Goal: Unclear: Unclear

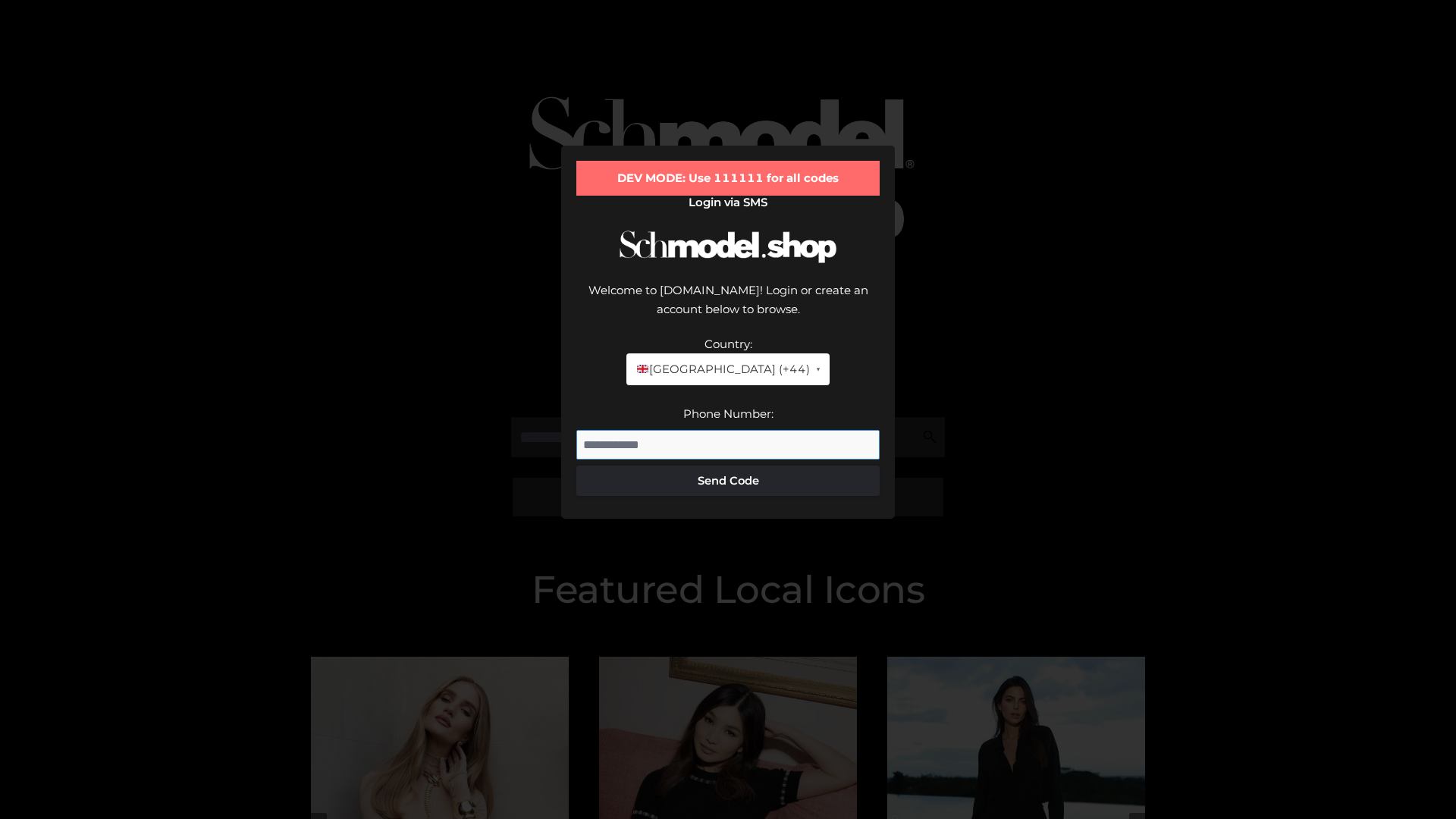
click at [728, 430] on input "Phone Number:" at bounding box center [728, 445] width 303 height 30
type input "**********"
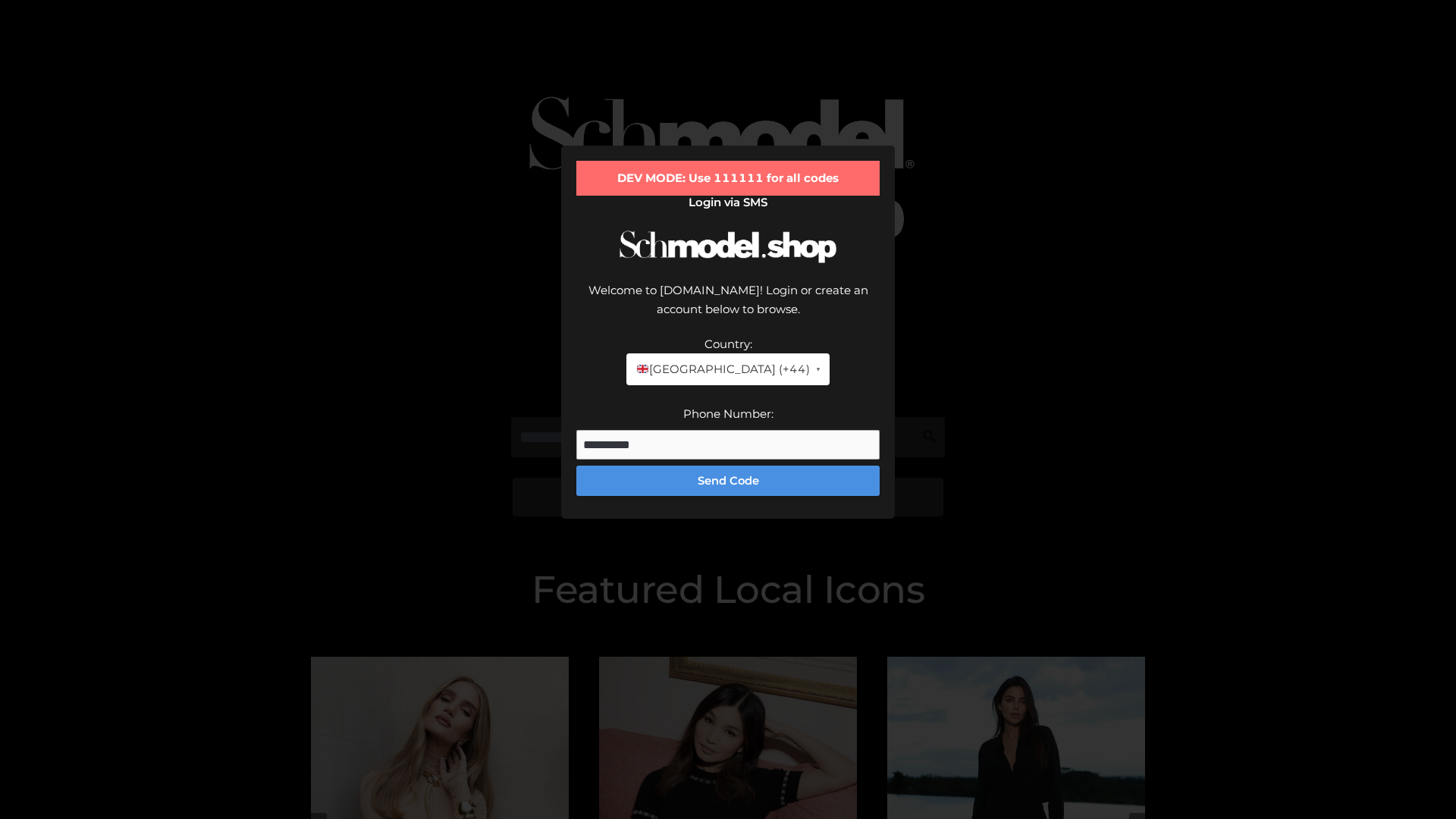
click at [728, 466] on button "Send Code" at bounding box center [728, 481] width 303 height 30
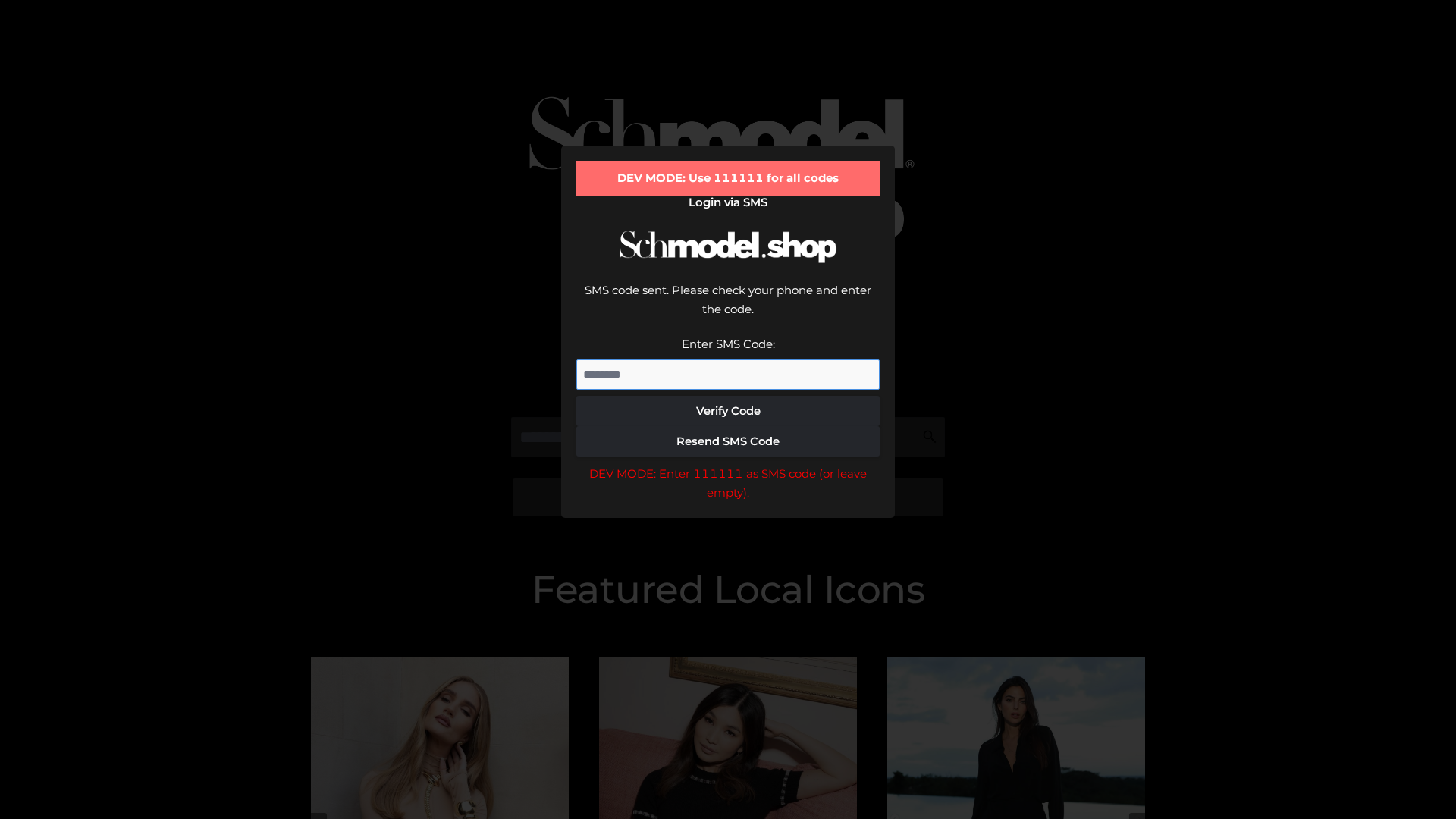
click at [728, 359] on input "Enter SMS Code:" at bounding box center [728, 375] width 303 height 30
type input "******"
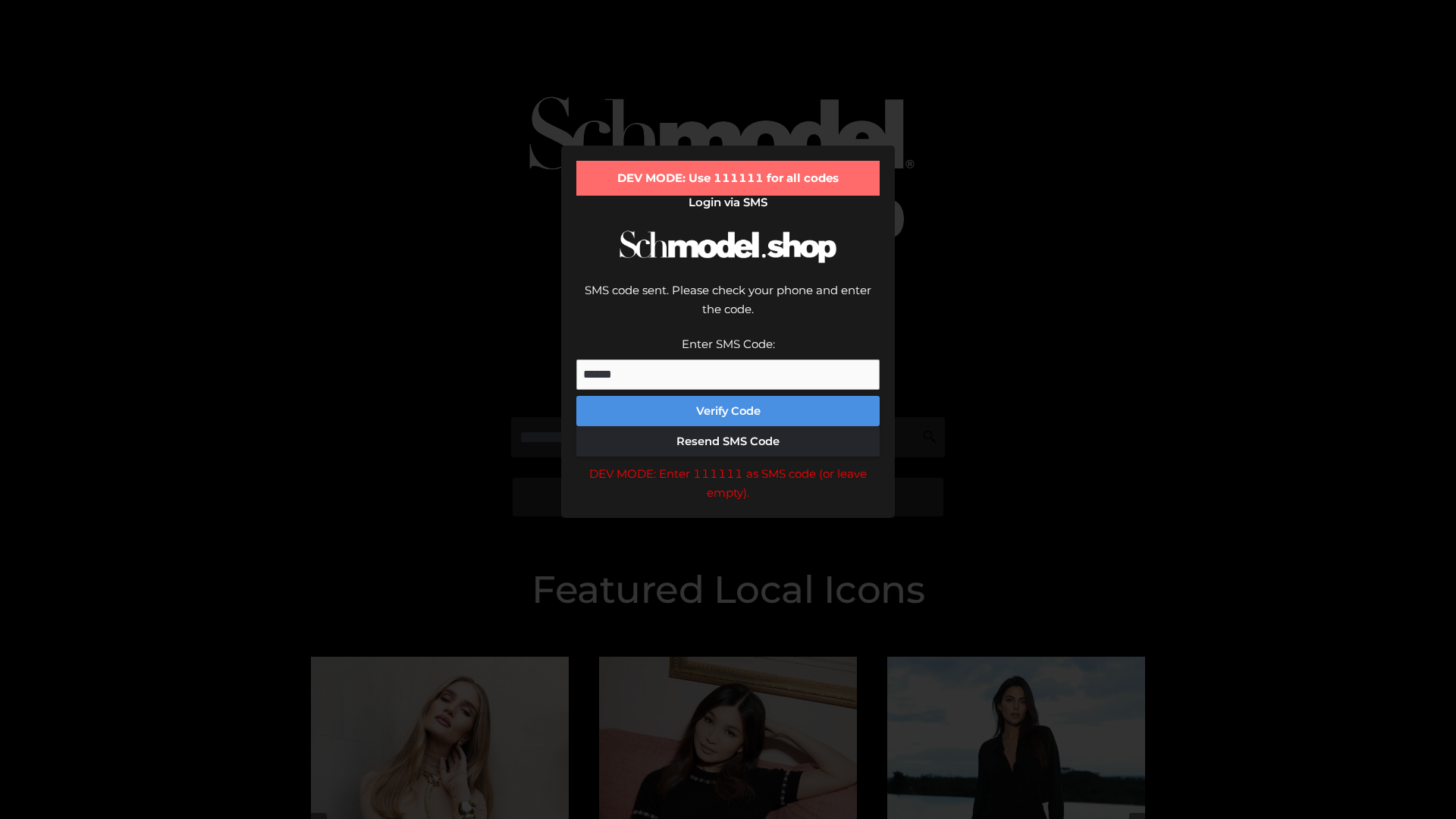
click at [728, 396] on button "Verify Code" at bounding box center [728, 412] width 303 height 30
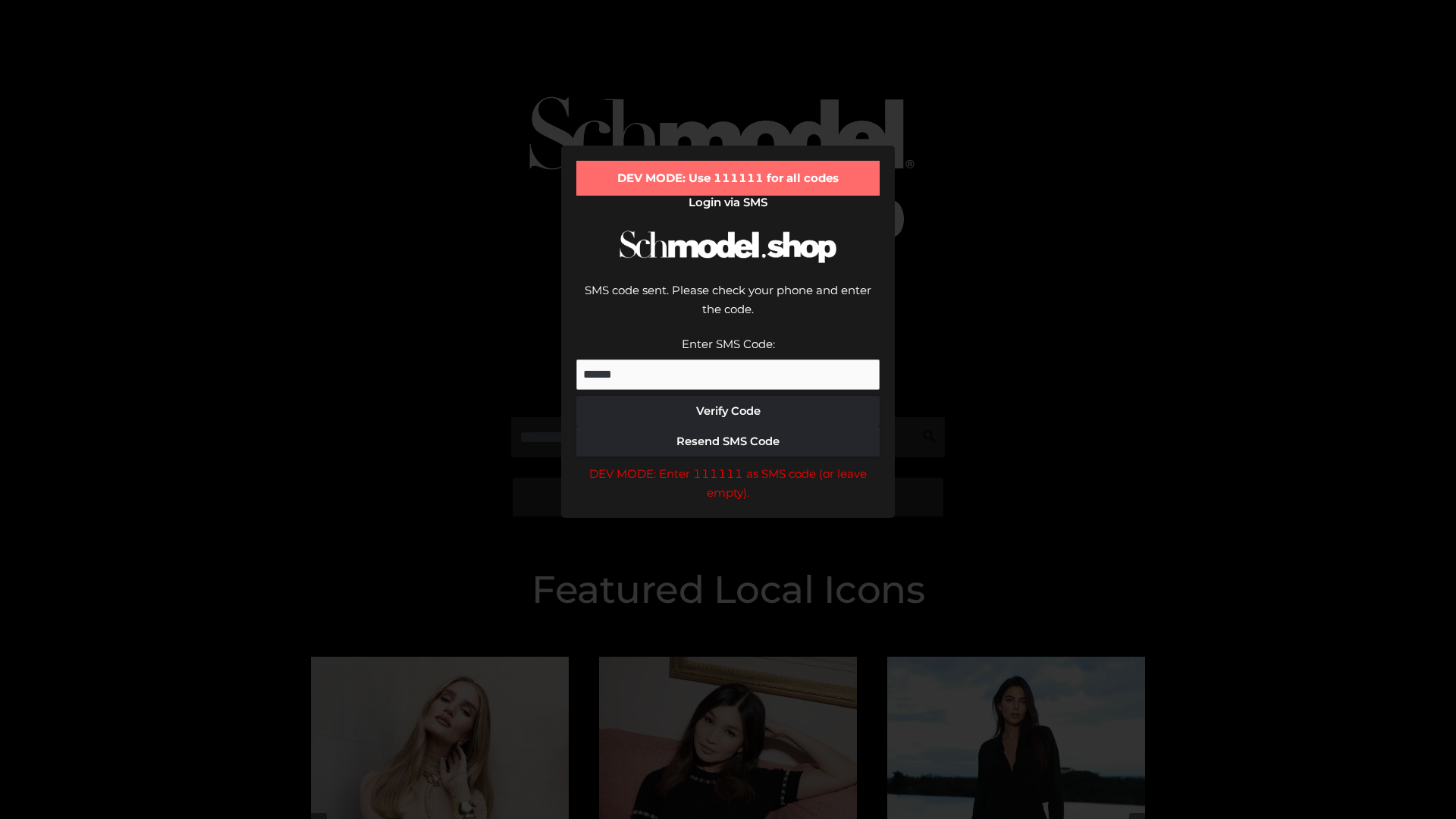
click at [728, 464] on div "DEV MODE: Enter 111111 as SMS code (or leave empty)." at bounding box center [728, 484] width 303 height 39
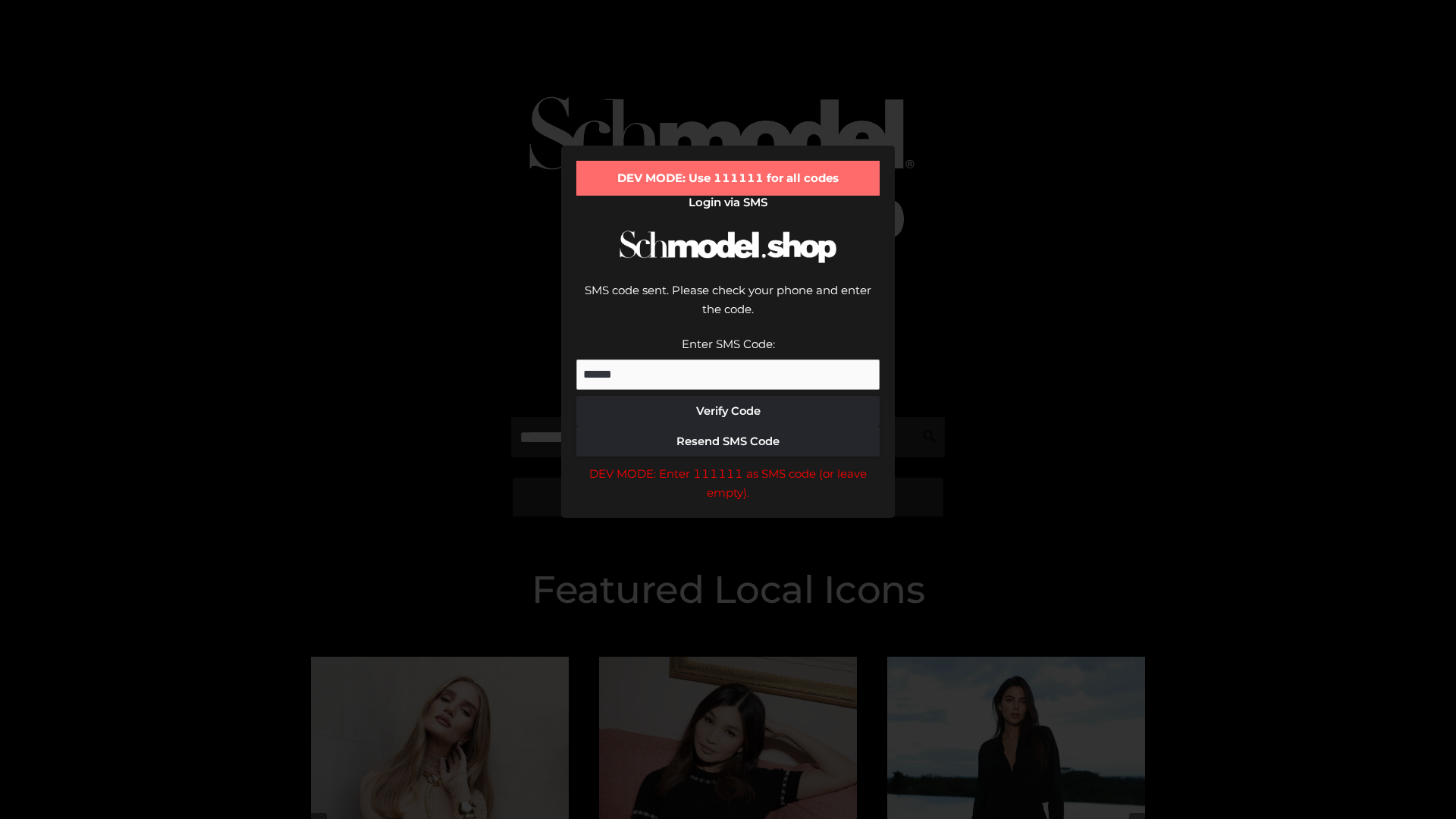
click at [728, 464] on div "DEV MODE: Enter 111111 as SMS code (or leave empty)." at bounding box center [728, 484] width 303 height 39
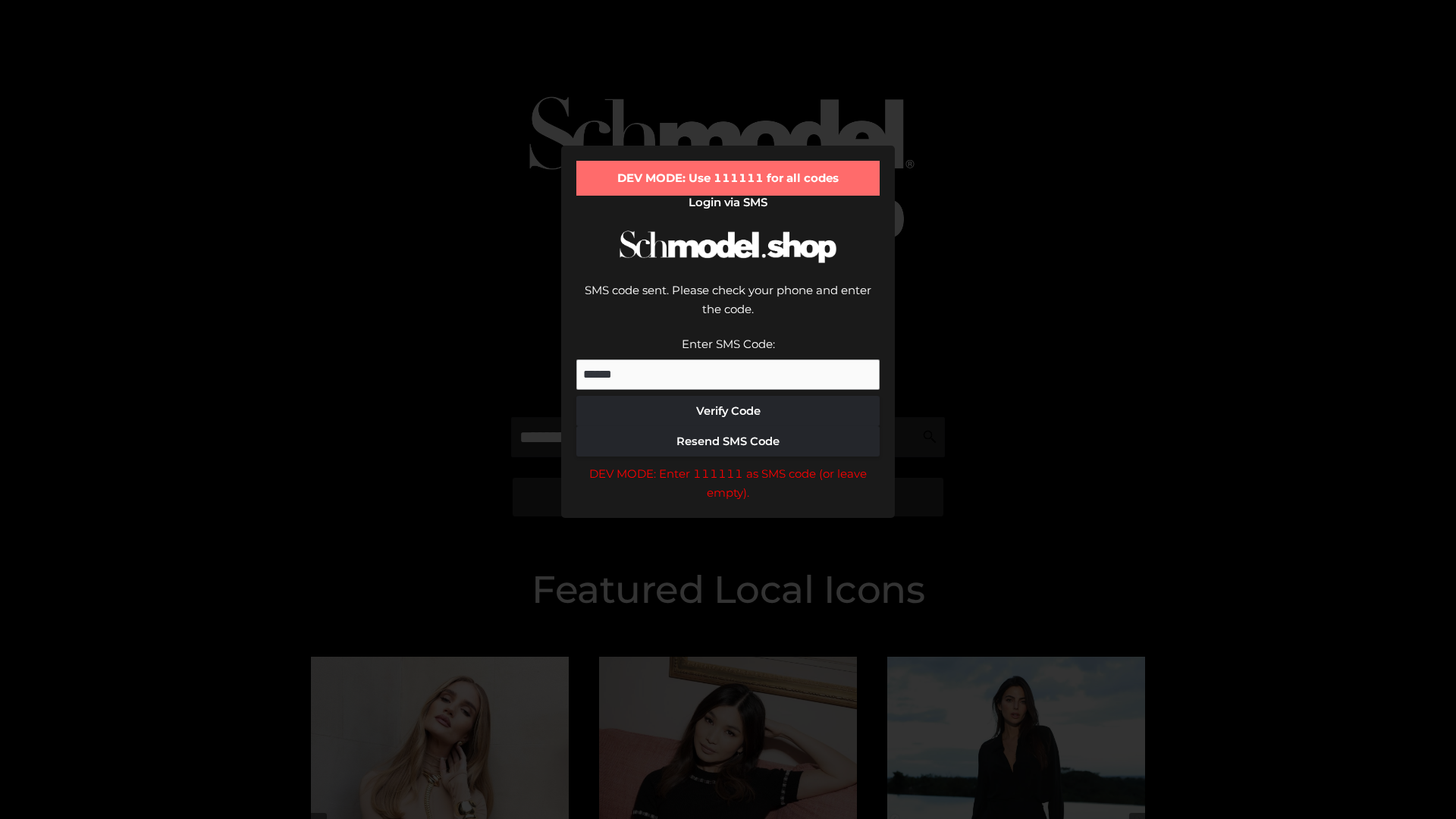
click at [728, 464] on div "DEV MODE: Enter 111111 as SMS code (or leave empty)." at bounding box center [728, 484] width 303 height 39
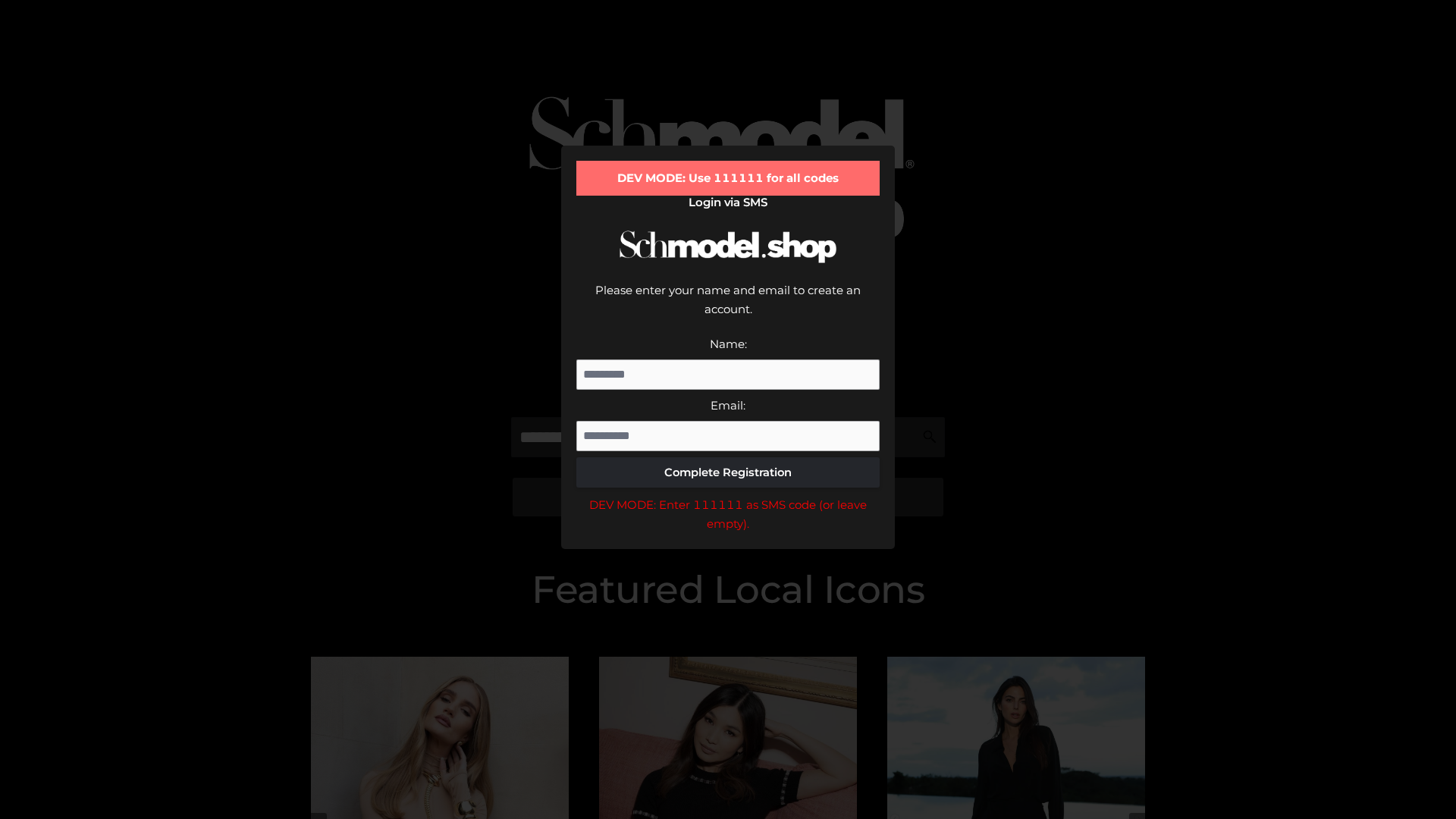
click at [728, 495] on div "DEV MODE: Enter 111111 as SMS code (or leave empty)." at bounding box center [728, 514] width 303 height 39
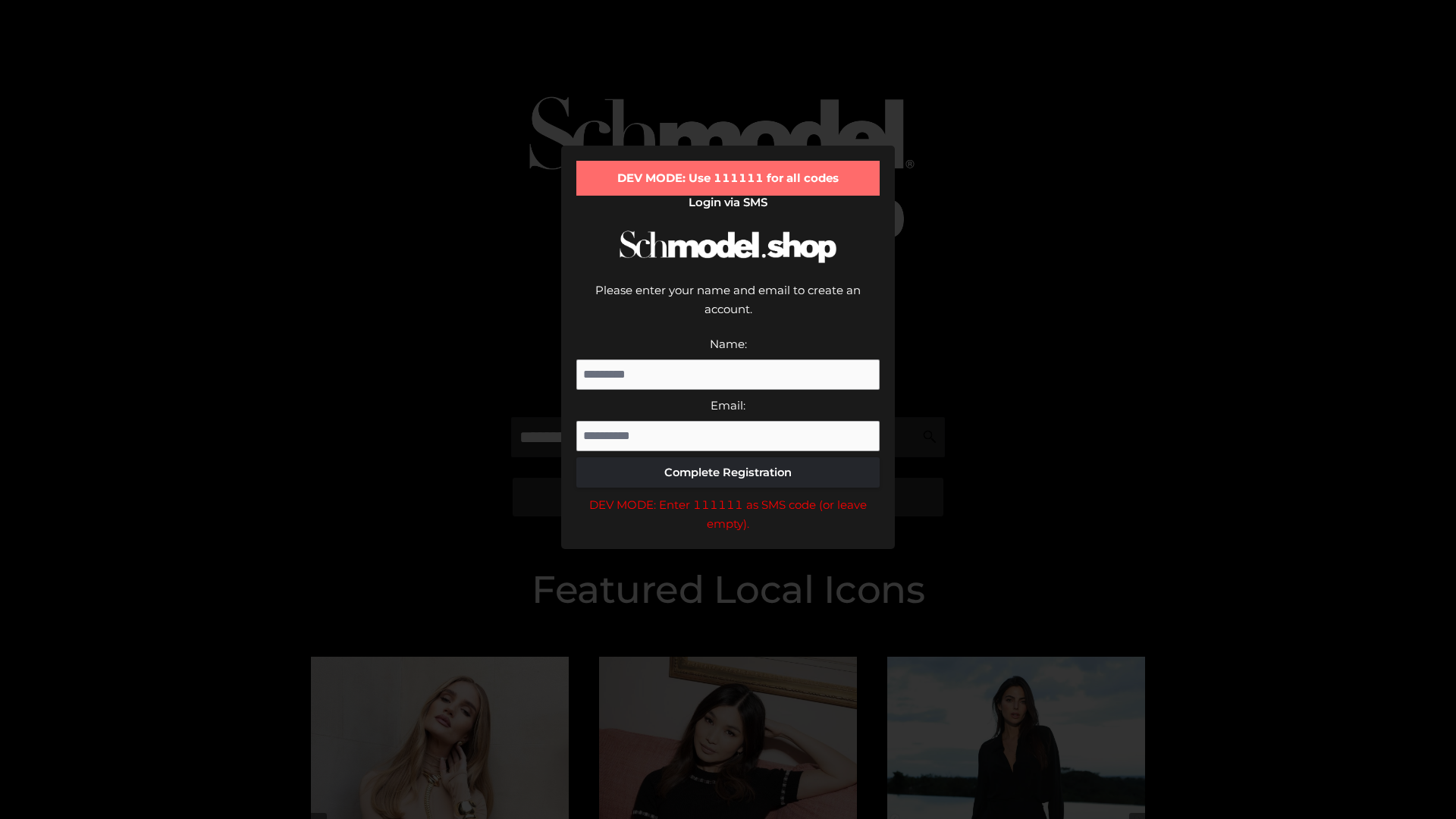
click at [728, 495] on div "DEV MODE: Enter 111111 as SMS code (or leave empty)." at bounding box center [728, 514] width 303 height 39
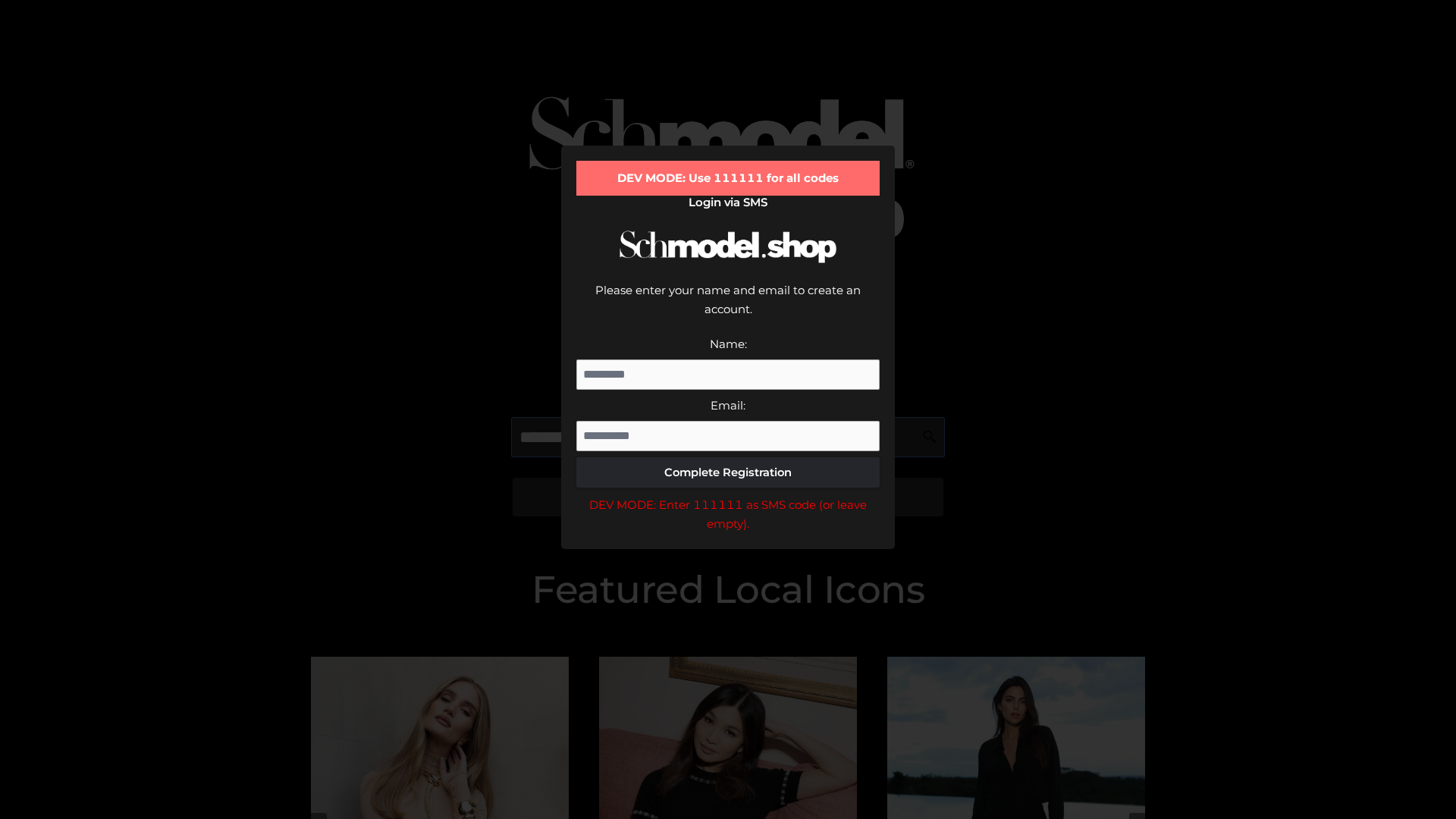
scroll to position [0, 22]
click at [728, 495] on div "DEV MODE: Enter 111111 as SMS code (or leave empty)." at bounding box center [728, 514] width 303 height 39
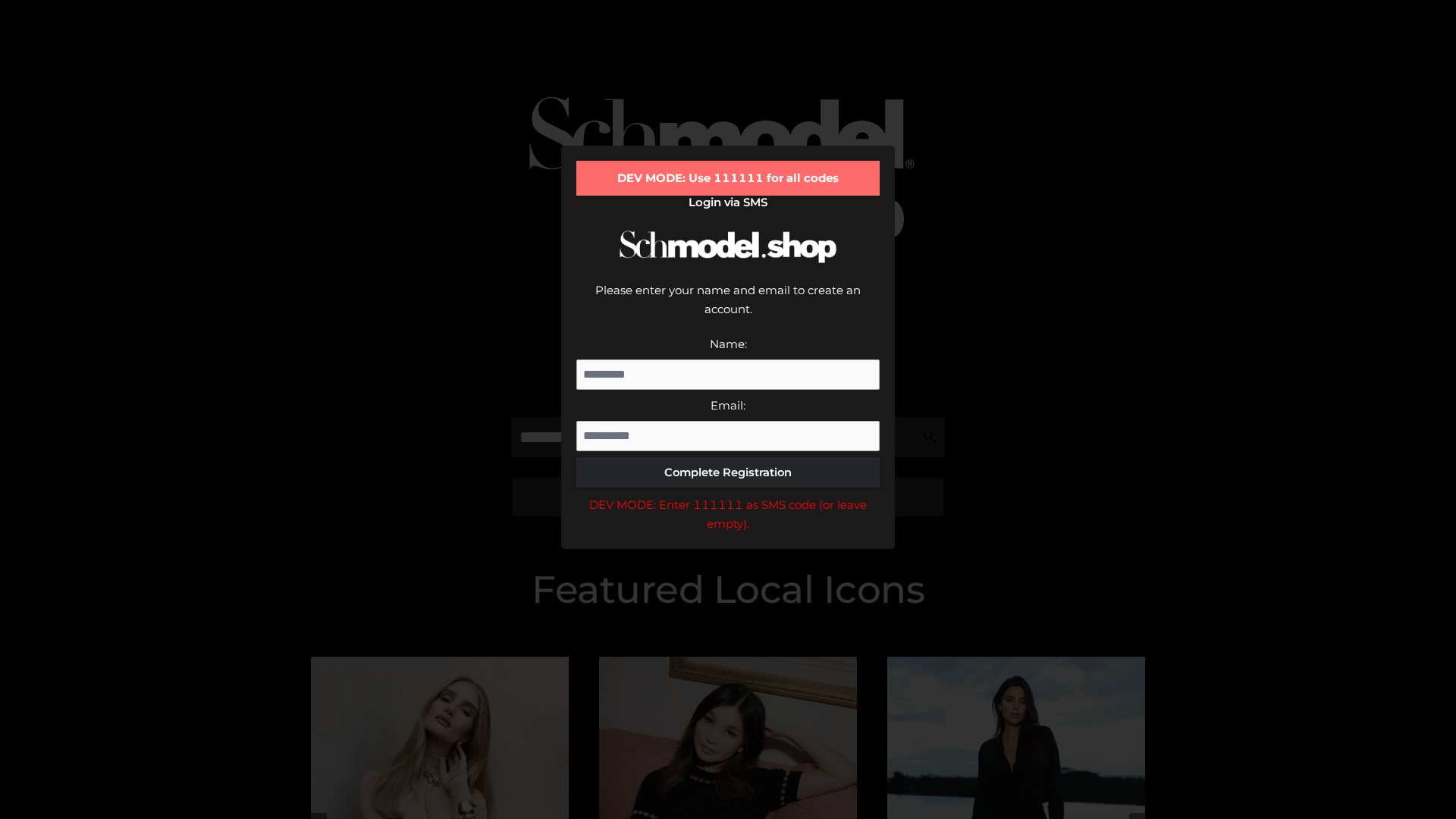
click at [728, 495] on div "DEV MODE: Enter 111111 as SMS code (or leave empty)." at bounding box center [728, 514] width 303 height 39
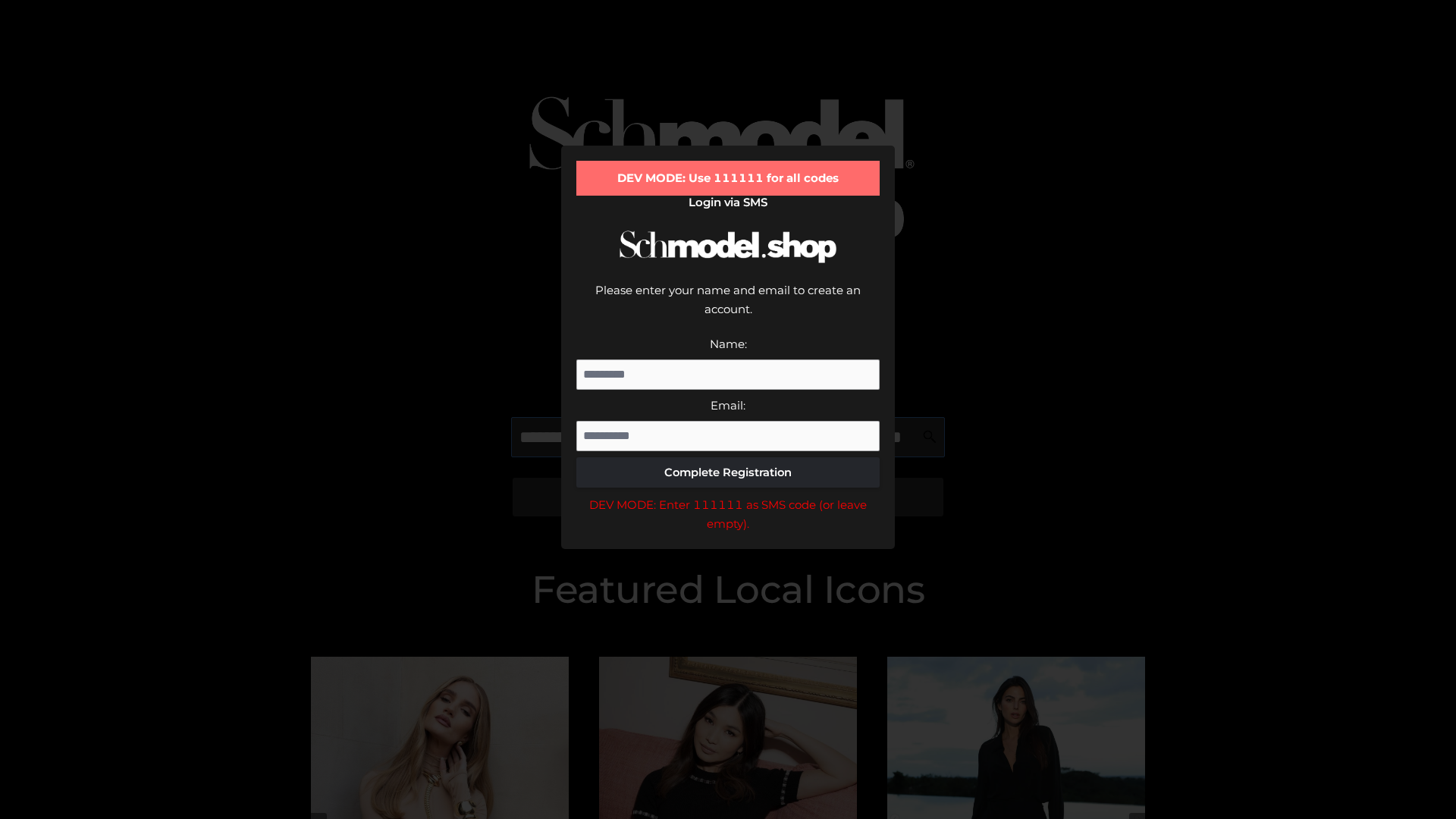
scroll to position [0, 111]
click at [728, 495] on div "DEV MODE: Enter 111111 as SMS code (or leave empty)." at bounding box center [728, 514] width 303 height 39
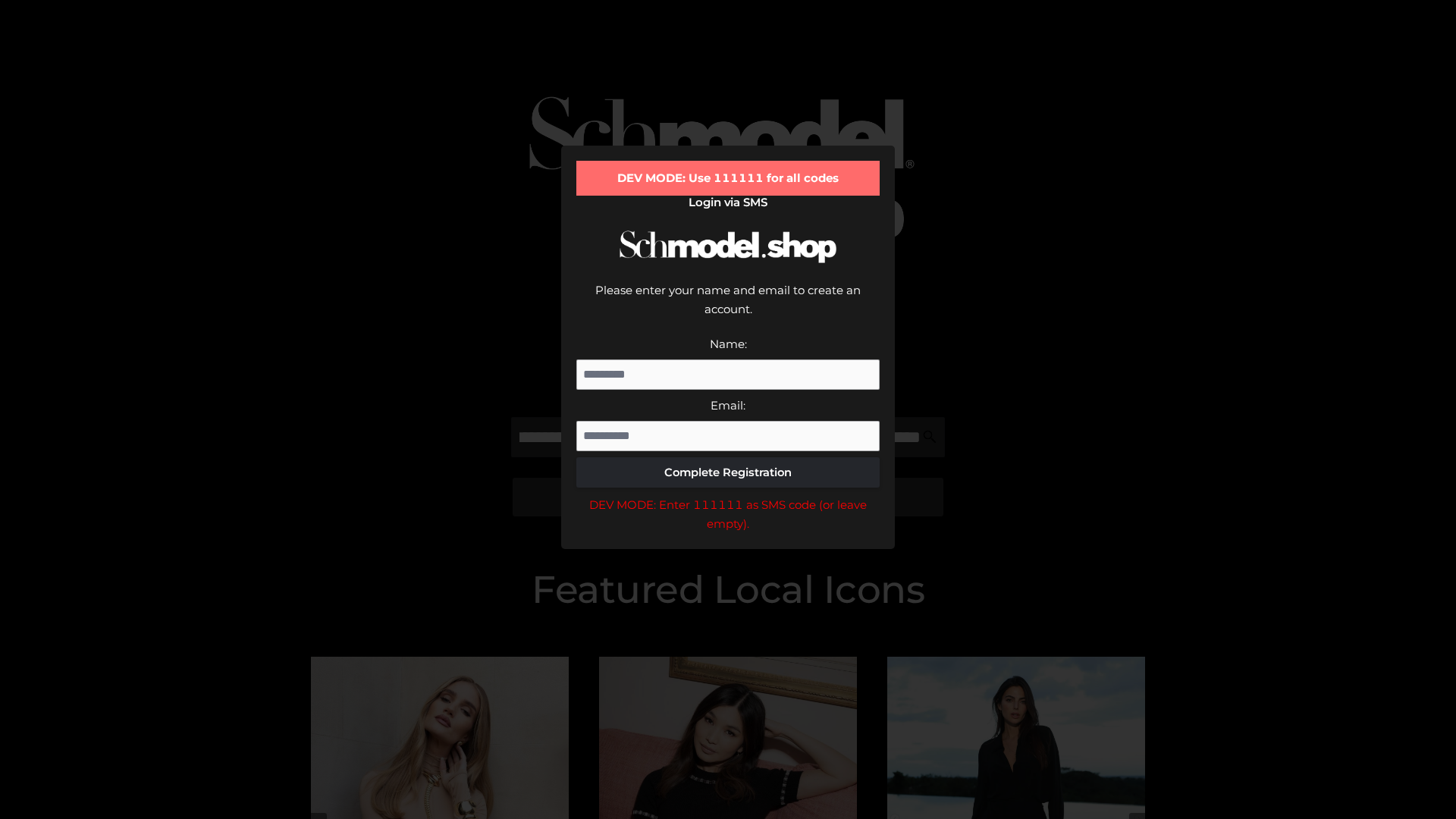
click at [728, 495] on div "DEV MODE: Enter 111111 as SMS code (or leave empty)." at bounding box center [728, 514] width 303 height 39
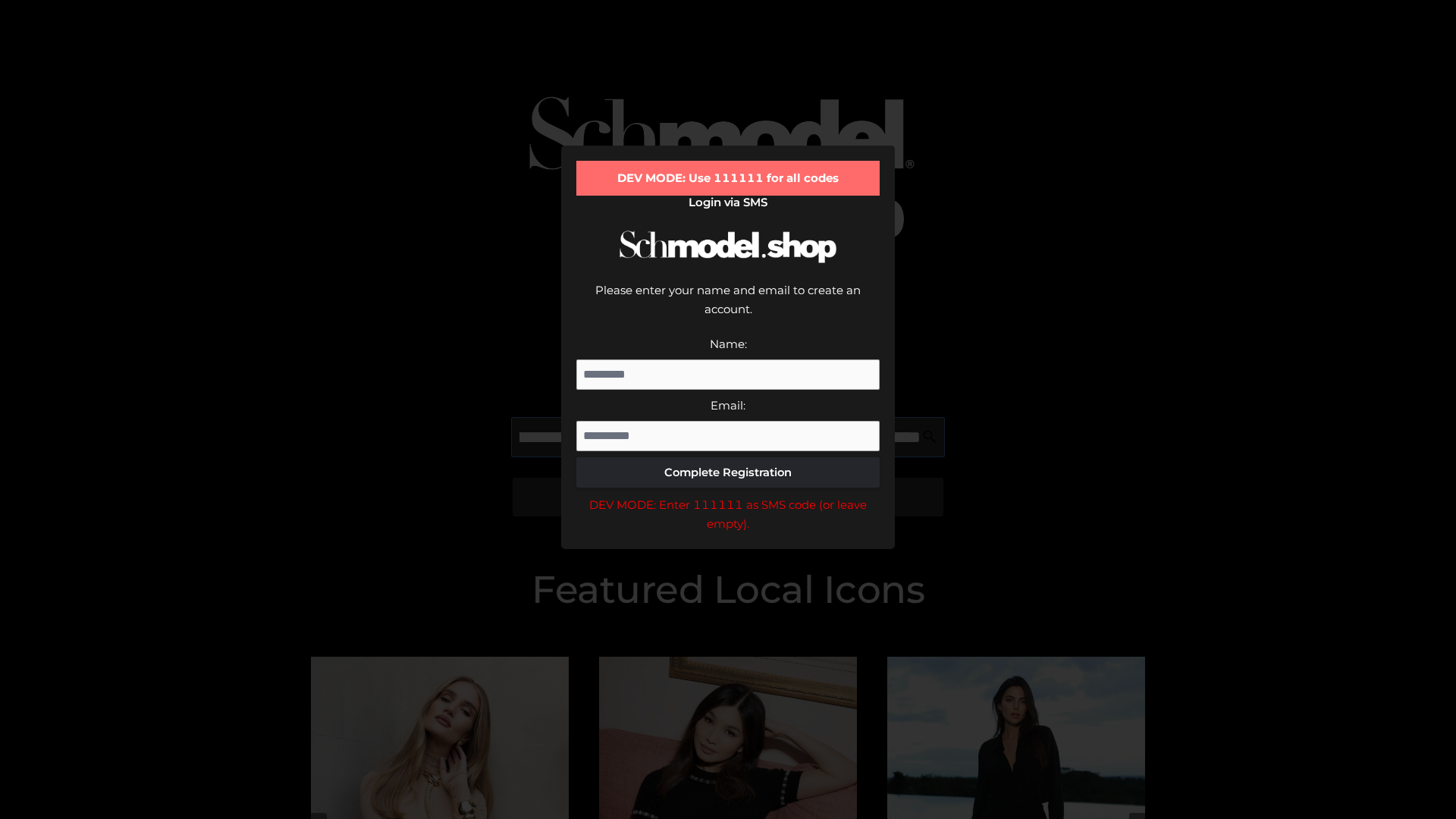
scroll to position [0, 202]
click at [728, 495] on div "DEV MODE: Enter 111111 as SMS code (or leave empty)." at bounding box center [728, 514] width 303 height 39
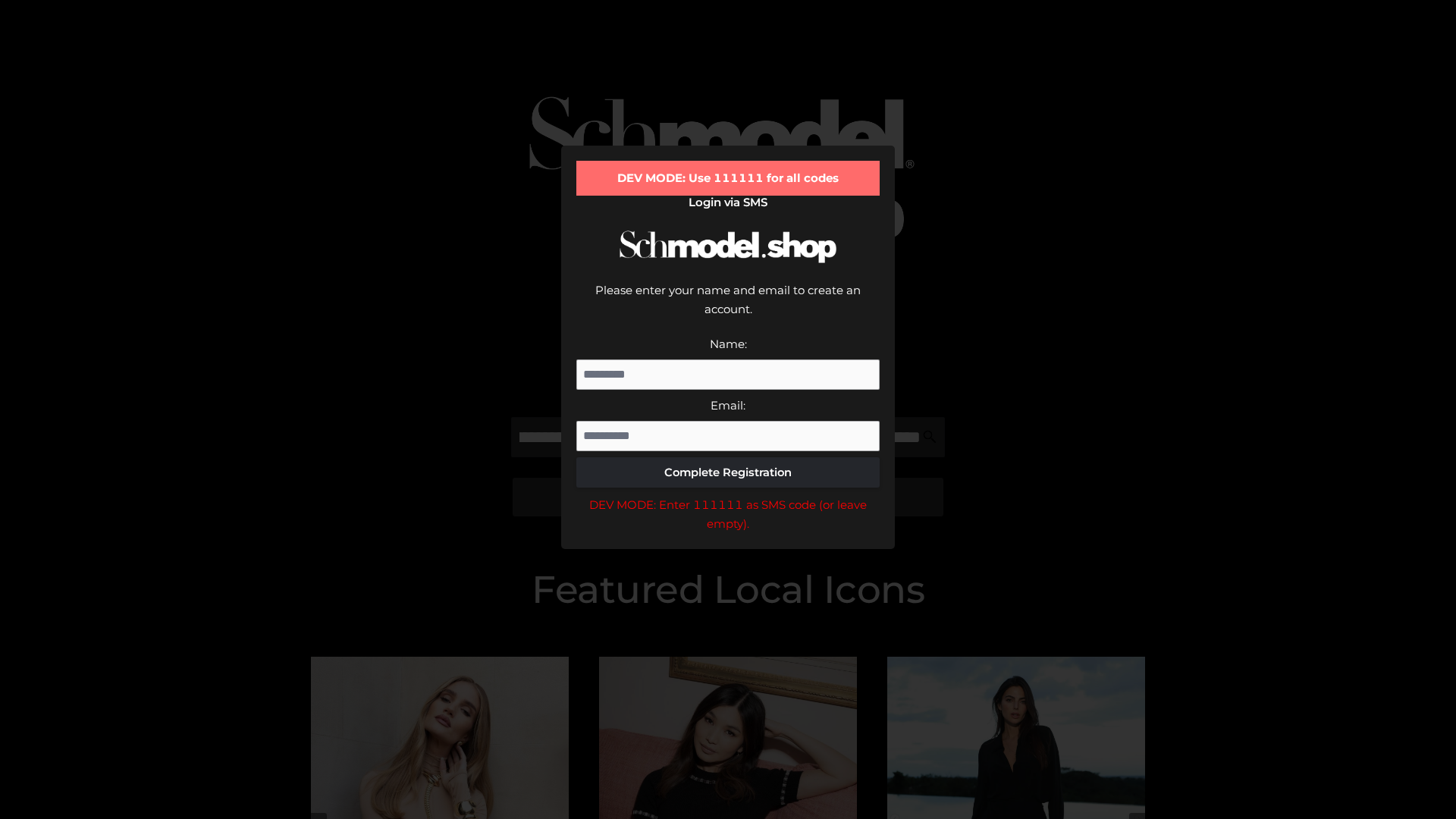
click at [728, 495] on div "DEV MODE: Enter 111111 as SMS code (or leave empty)." at bounding box center [728, 514] width 303 height 39
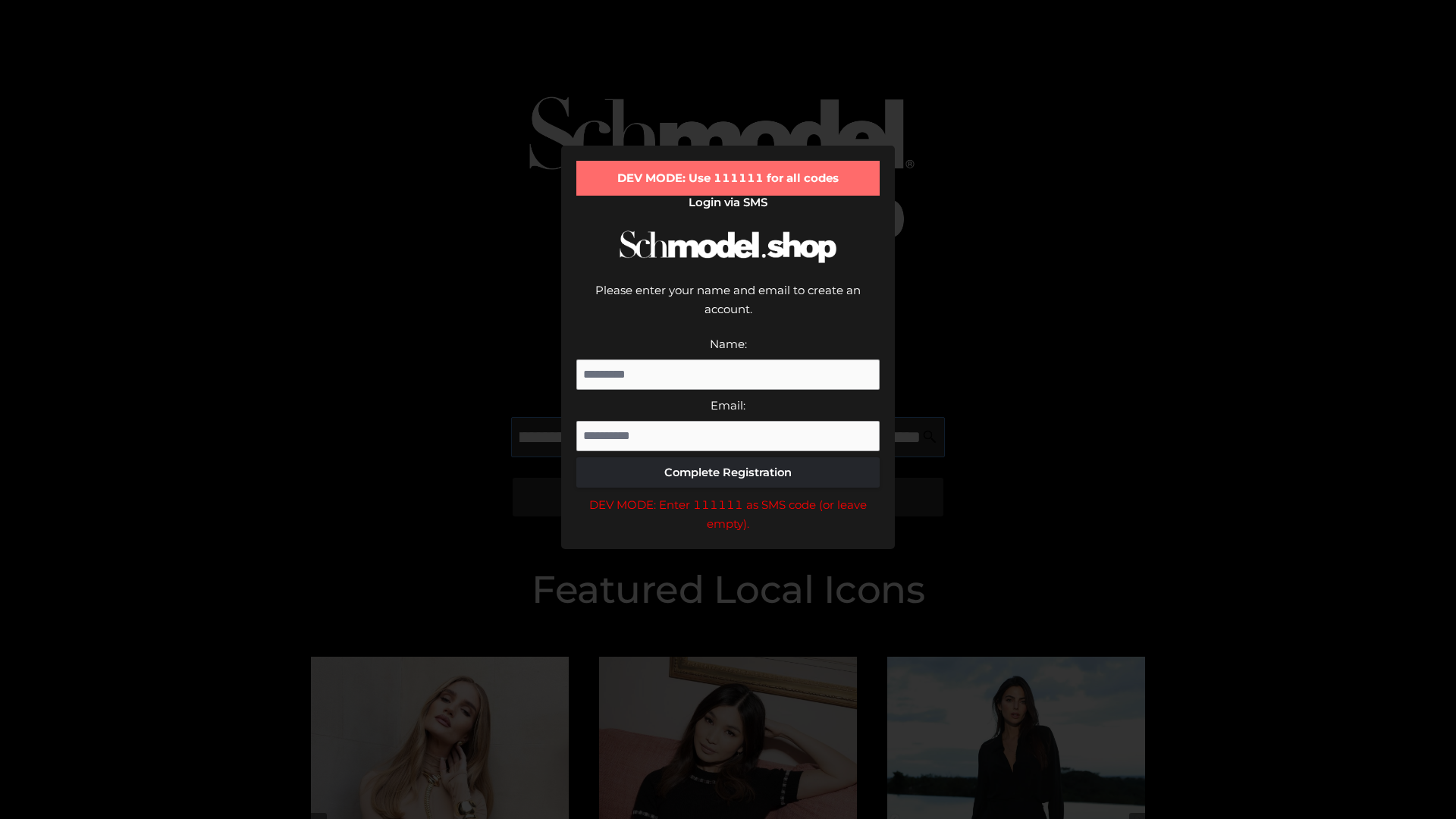
scroll to position [0, 298]
click at [728, 495] on div "DEV MODE: Enter 111111 as SMS code (or leave empty)." at bounding box center [728, 514] width 303 height 39
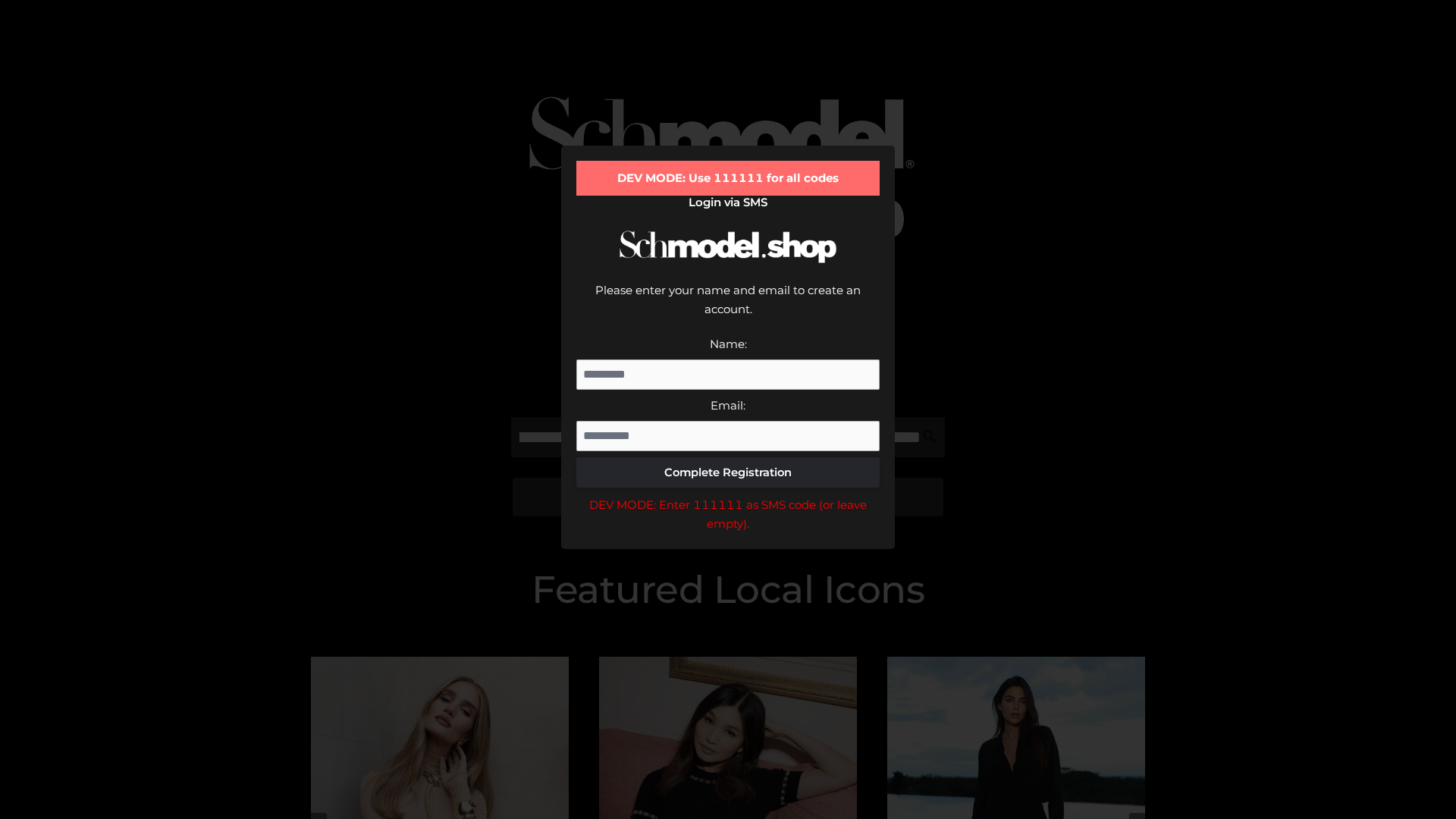
click at [728, 495] on div "DEV MODE: Enter 111111 as SMS code (or leave empty)." at bounding box center [728, 514] width 303 height 39
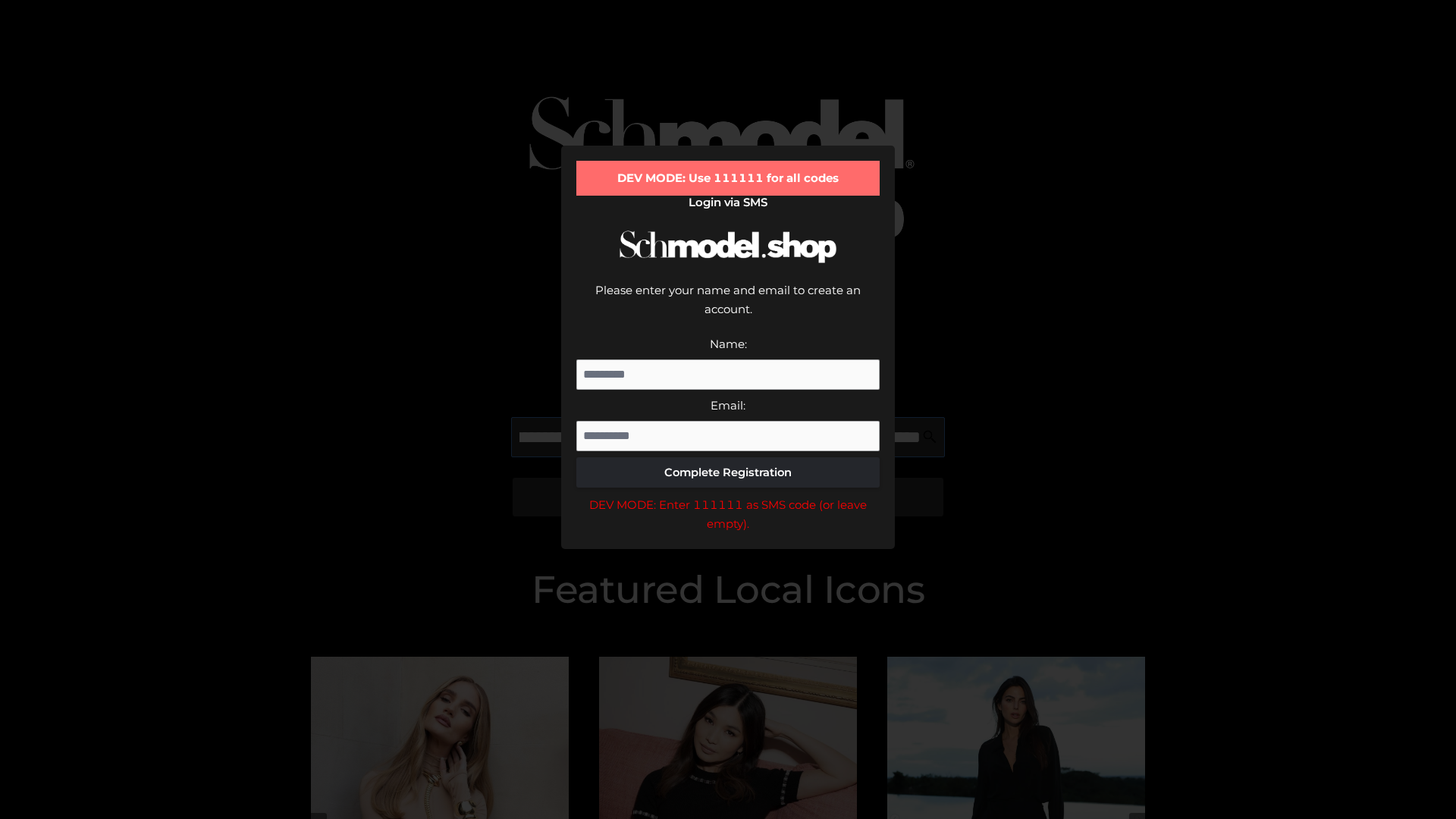
scroll to position [0, 385]
click at [728, 495] on div "DEV MODE: Enter 111111 as SMS code (or leave empty)." at bounding box center [728, 514] width 303 height 39
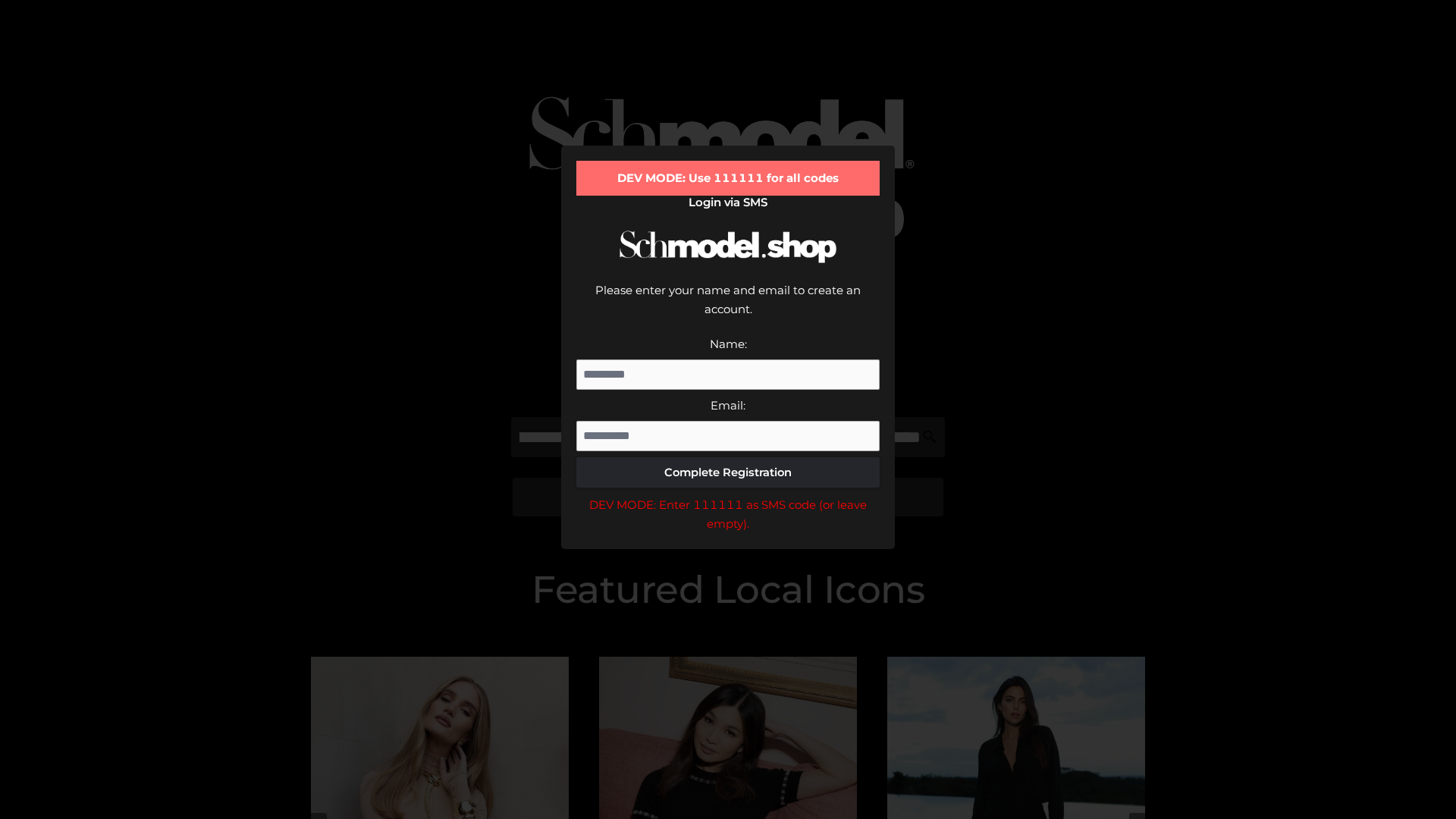
click at [728, 495] on div "DEV MODE: Enter 111111 as SMS code (or leave empty)." at bounding box center [728, 514] width 303 height 39
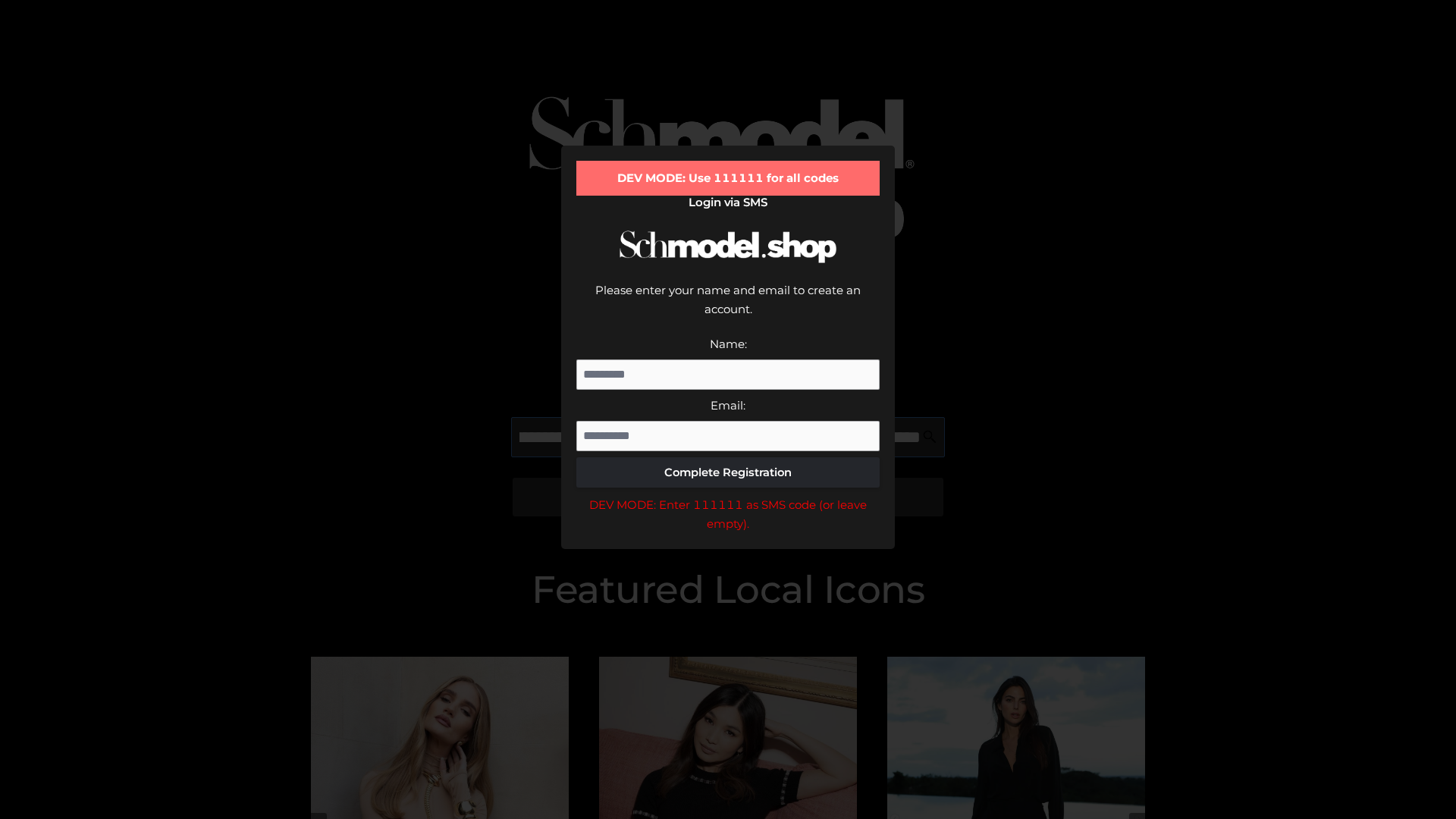
scroll to position [0, 477]
click at [728, 495] on div "DEV MODE: Enter 111111 as SMS code (or leave empty)." at bounding box center [728, 514] width 303 height 39
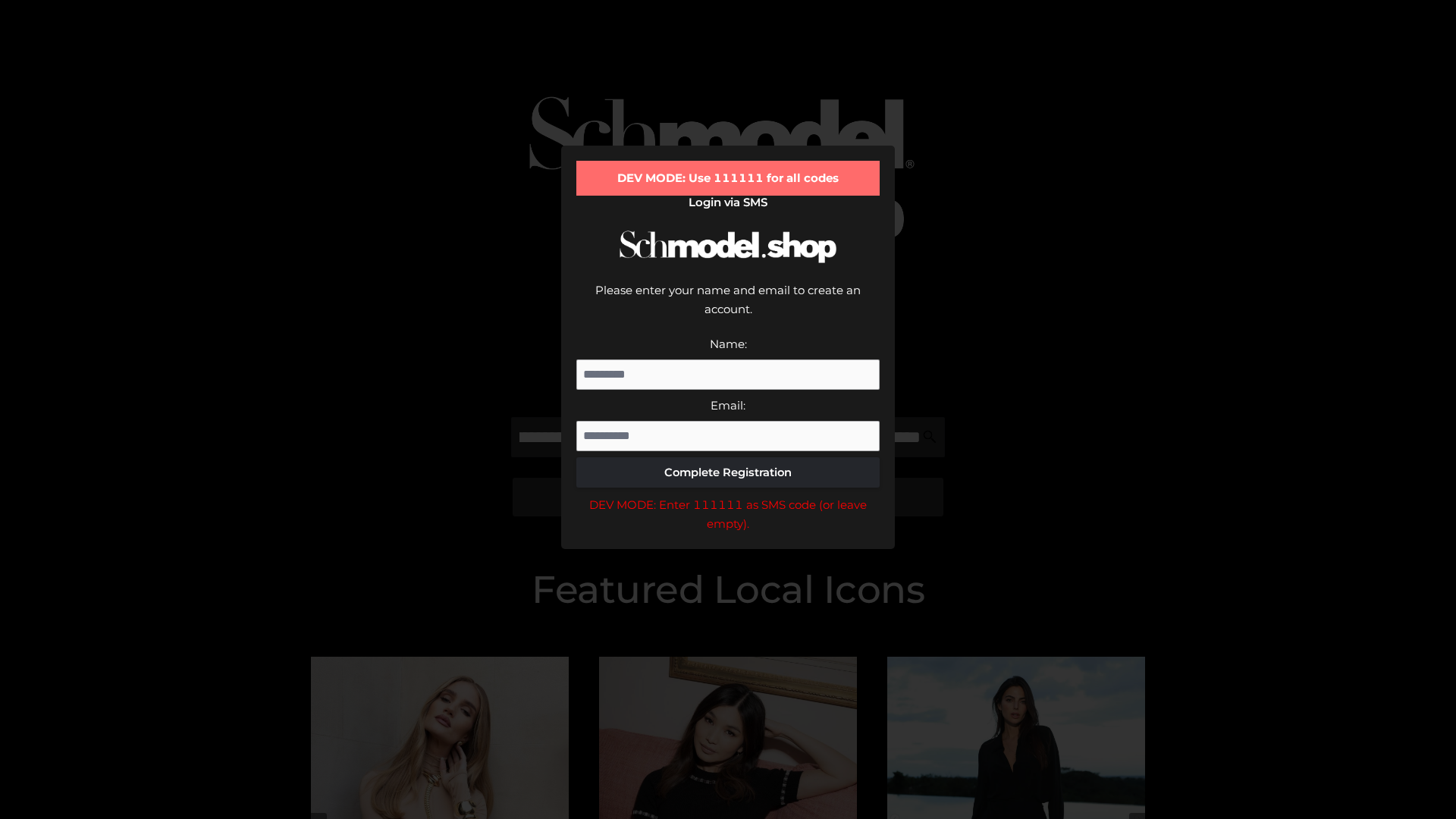
click at [728, 495] on div "DEV MODE: Enter 111111 as SMS code (or leave empty)." at bounding box center [728, 514] width 303 height 39
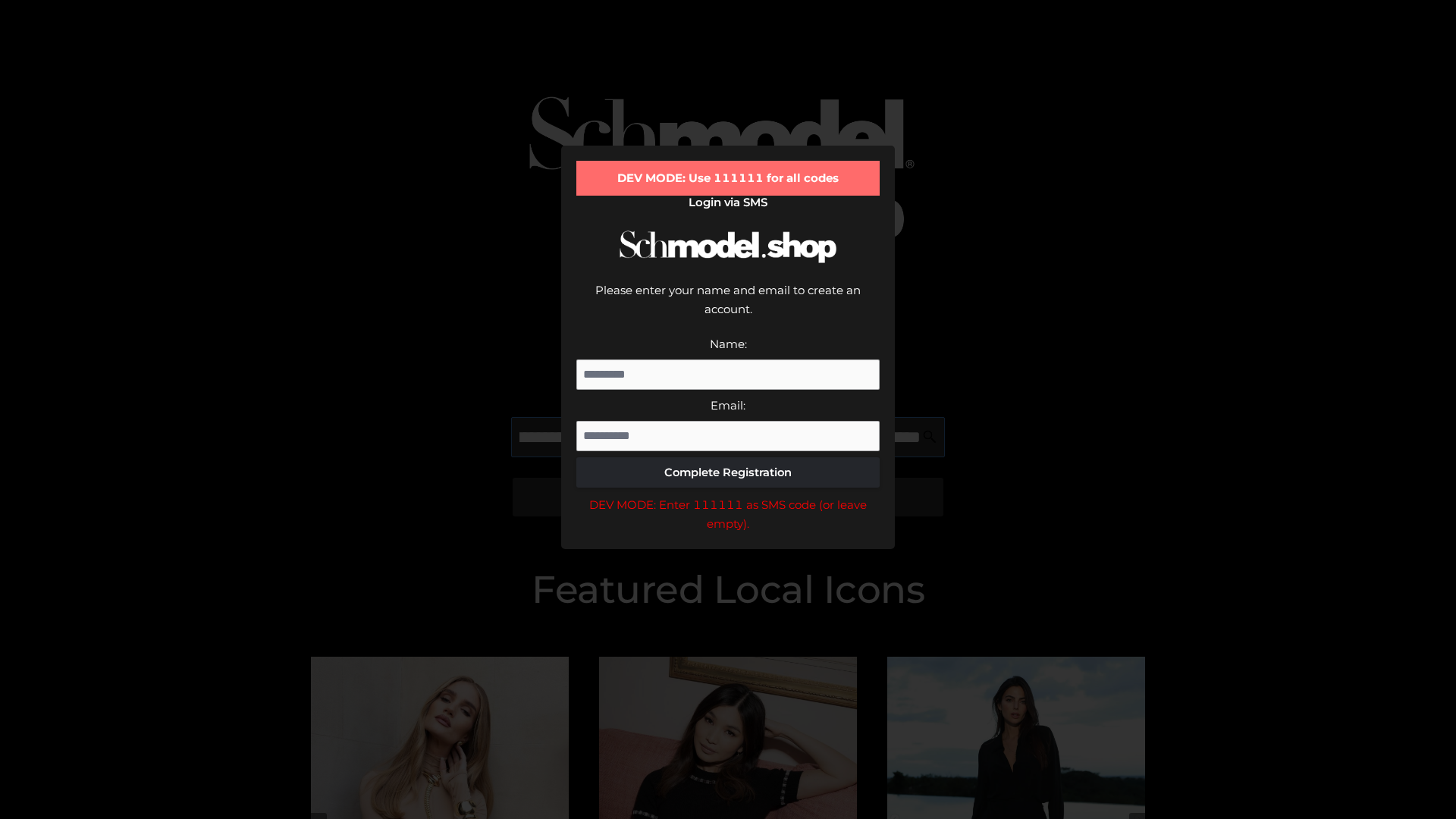
scroll to position [0, 572]
click at [728, 495] on div "DEV MODE: Enter 111111 as SMS code (or leave empty)." at bounding box center [728, 514] width 303 height 39
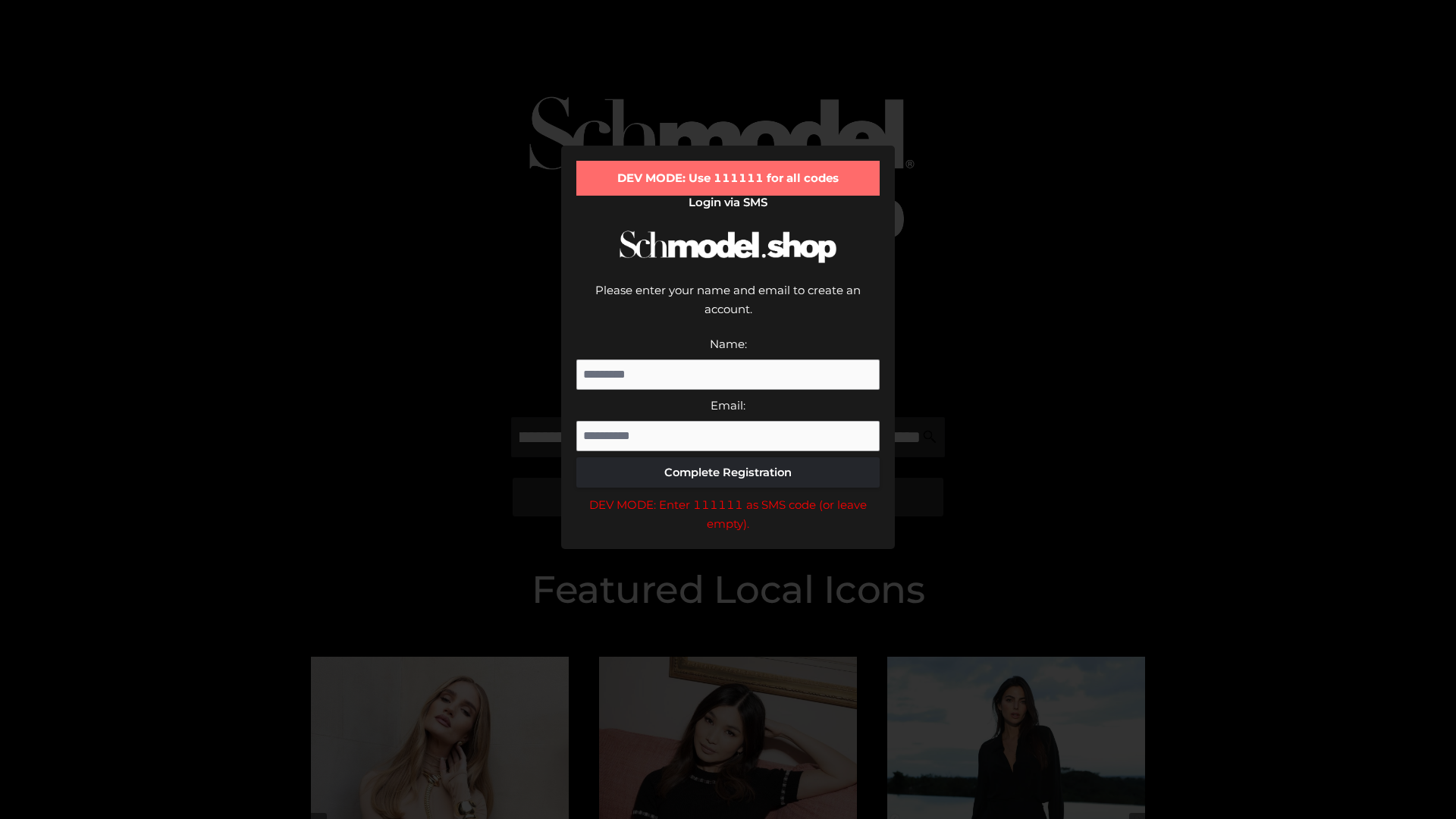
click at [728, 495] on div "DEV MODE: Enter 111111 as SMS code (or leave empty)." at bounding box center [728, 514] width 303 height 39
type input "**********"
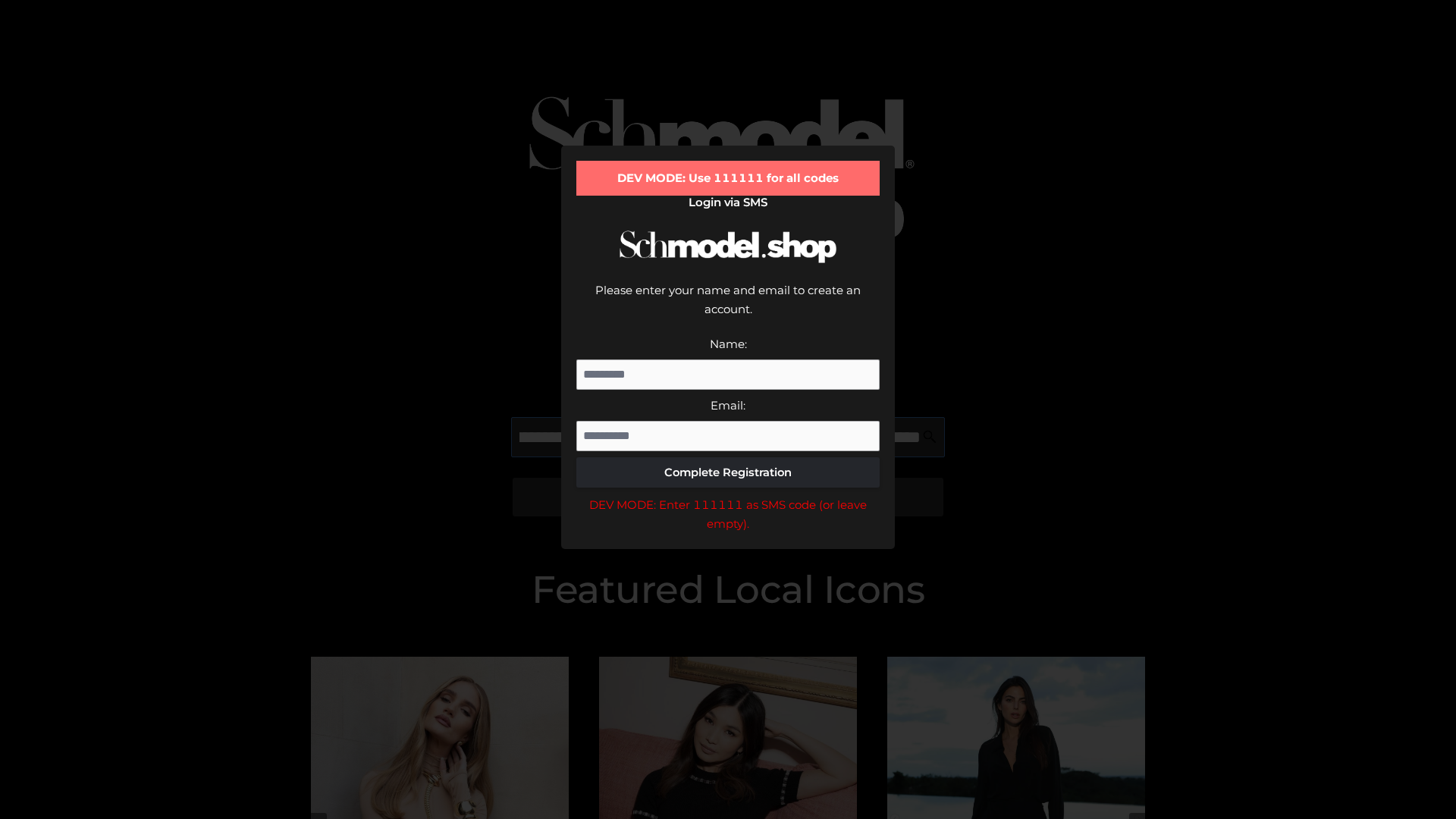
scroll to position [0, 642]
